Goal: Information Seeking & Learning: Understand process/instructions

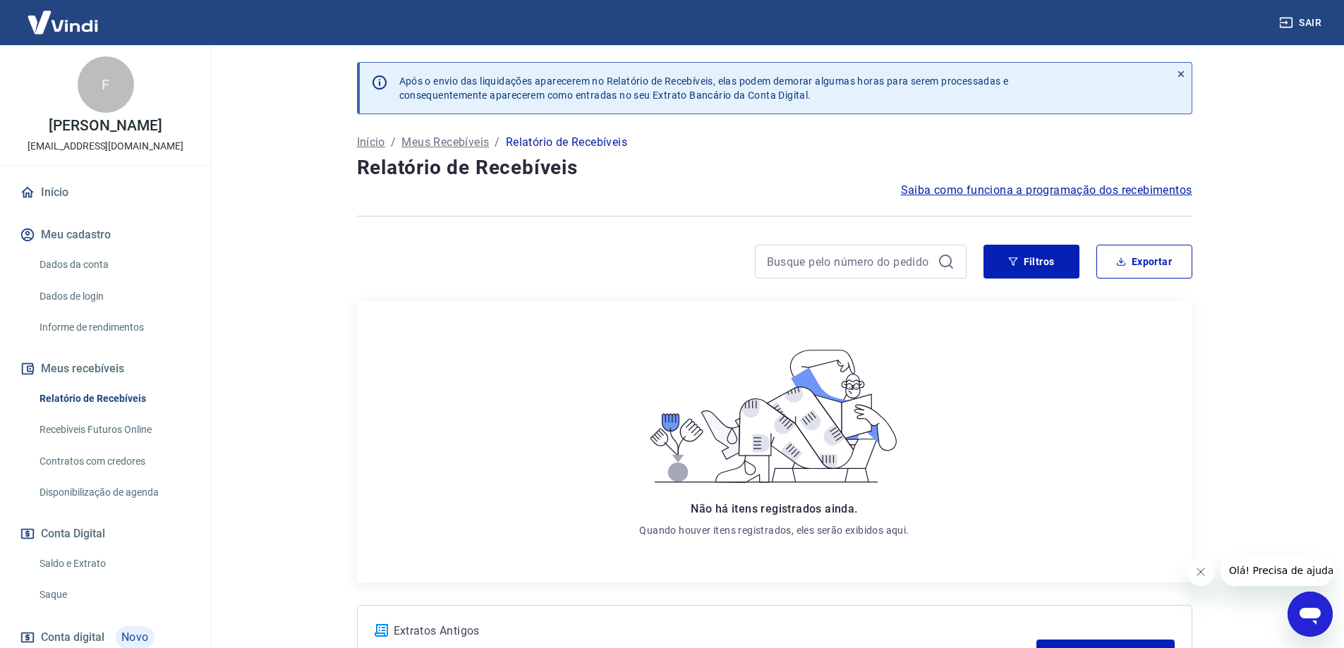
click at [97, 372] on button "Meus recebíveis" at bounding box center [105, 368] width 177 height 31
click at [109, 399] on link "Relatório de Recebíveis" at bounding box center [114, 398] width 160 height 29
click at [898, 256] on input at bounding box center [849, 261] width 165 height 21
click at [1062, 264] on button "Filtros" at bounding box center [1031, 262] width 96 height 34
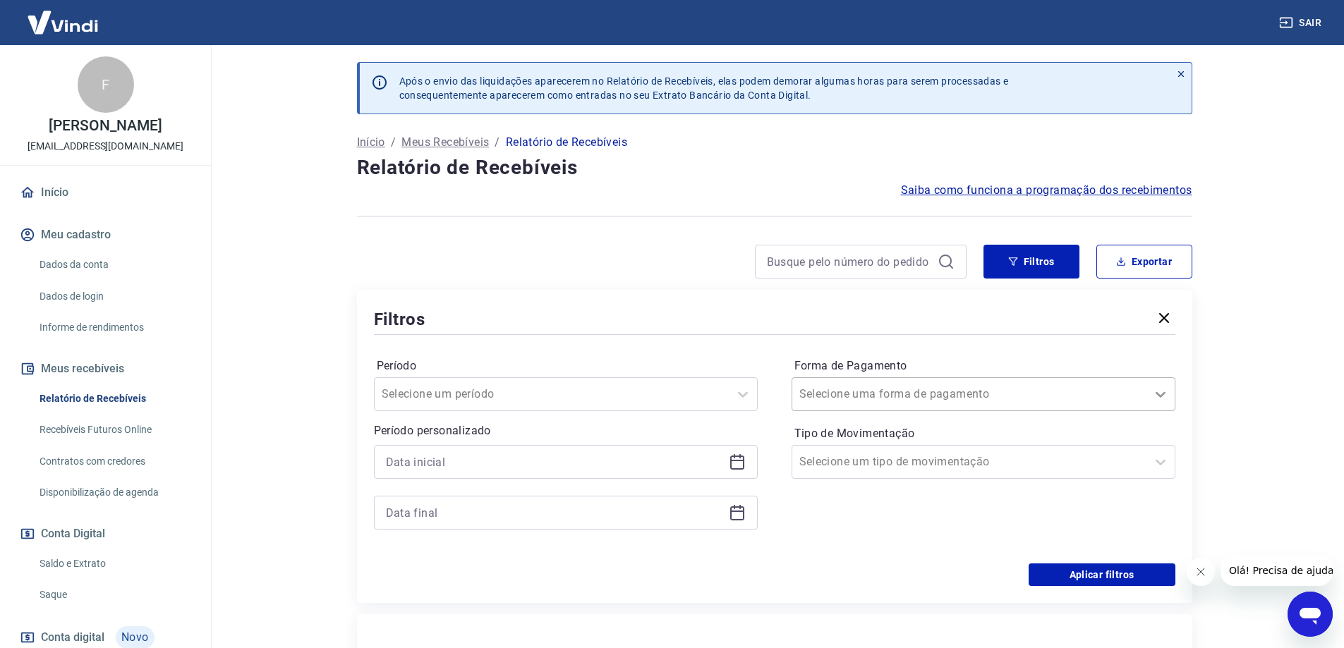
click at [1154, 399] on icon at bounding box center [1160, 394] width 17 height 17
click at [1297, 384] on main "Após o envio das liquidações aparecerem no Relatório de Recebíveis, elas podem …" at bounding box center [774, 346] width 1139 height 603
click at [102, 432] on link "Recebíveis Futuros Online" at bounding box center [114, 429] width 160 height 29
click at [74, 372] on button "Meus recebíveis" at bounding box center [105, 368] width 177 height 31
click at [78, 391] on link "Relatório de Recebíveis" at bounding box center [114, 398] width 160 height 29
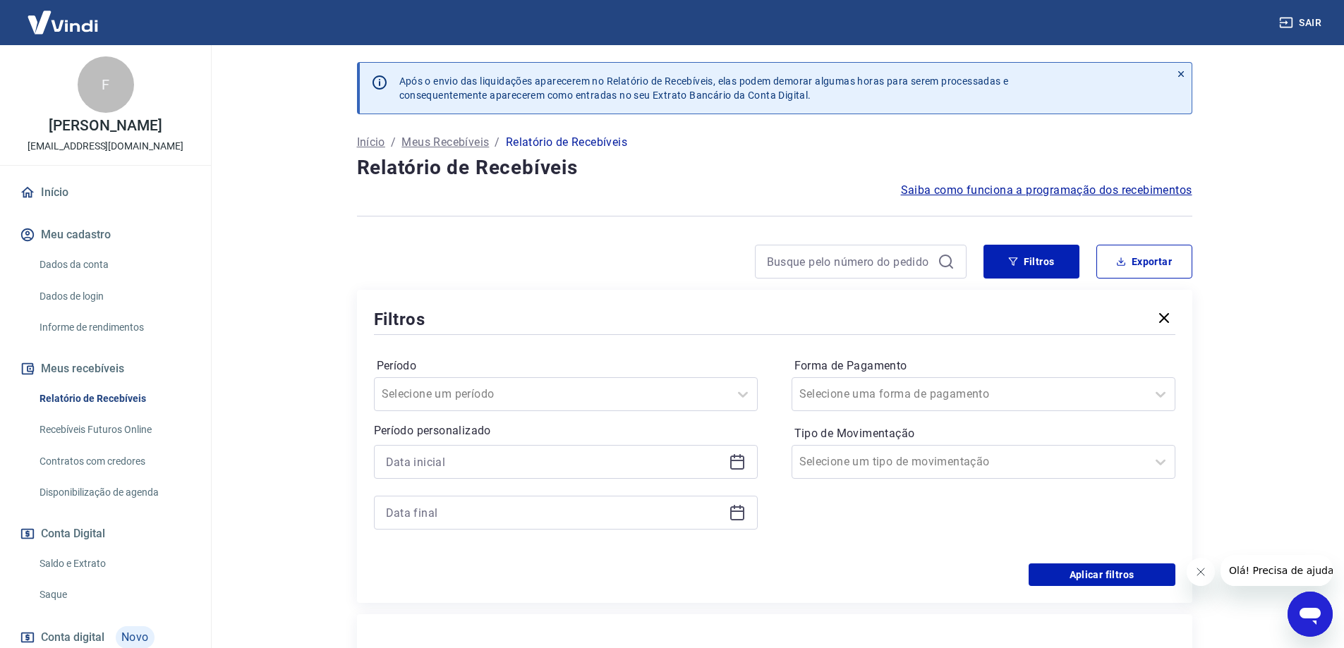
click at [1002, 191] on span "Saiba como funciona a programação dos recebimentos" at bounding box center [1046, 190] width 291 height 17
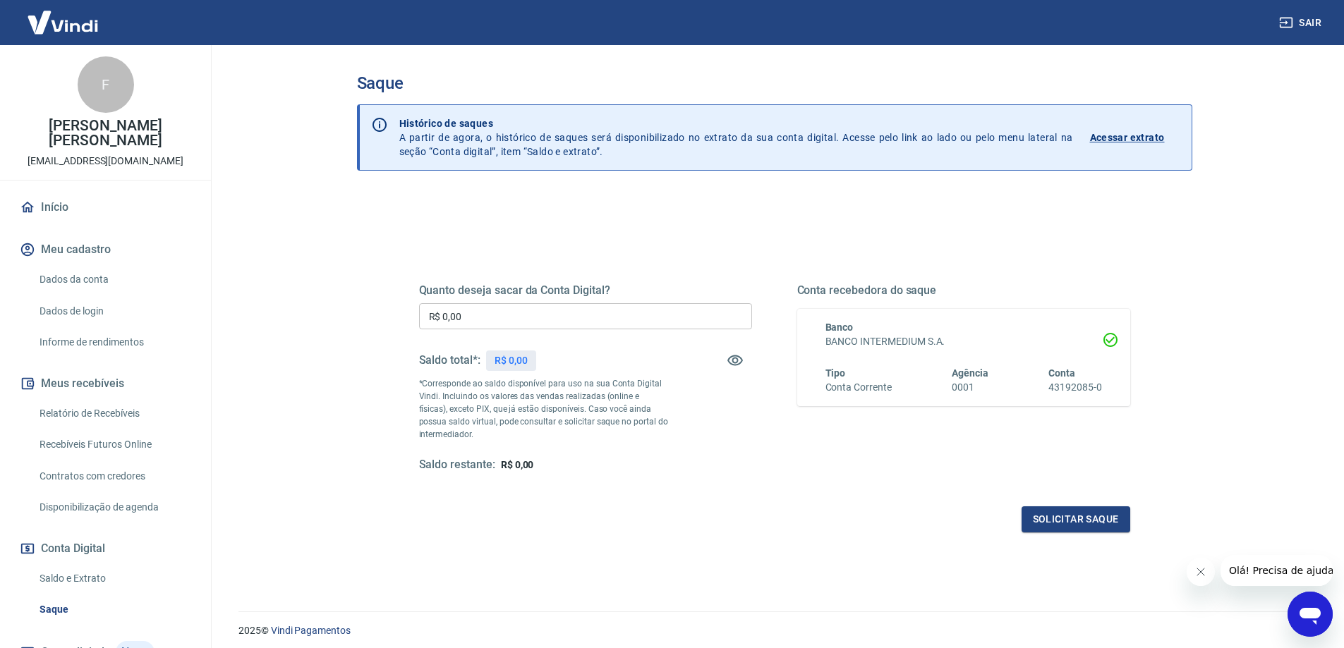
click at [83, 430] on link "Recebíveis Futuros Online" at bounding box center [114, 444] width 160 height 29
